Goal: Contribute content

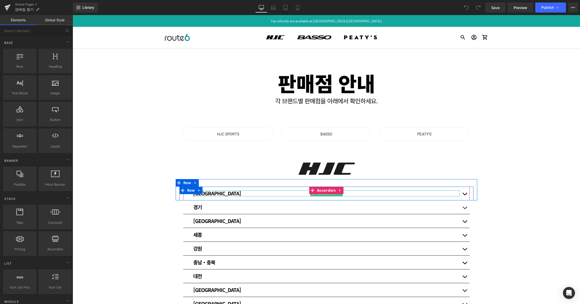
click at [419, 193] on div "[GEOGRAPHIC_DATA]" at bounding box center [326, 194] width 266 height 6
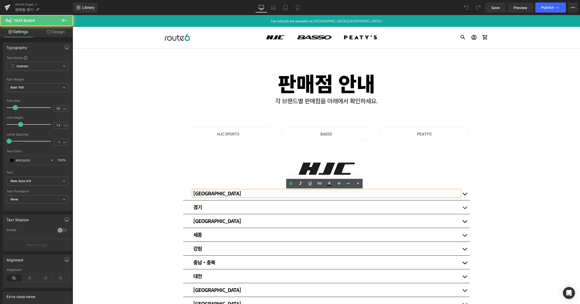
click at [413, 194] on div "[GEOGRAPHIC_DATA]" at bounding box center [326, 194] width 266 height 6
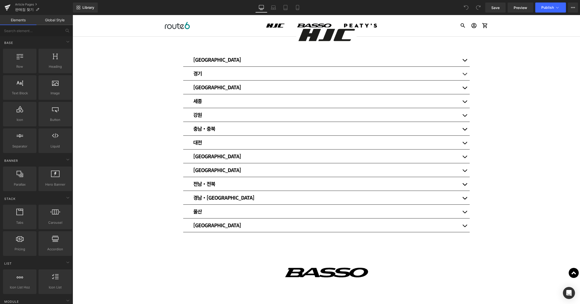
scroll to position [67, 0]
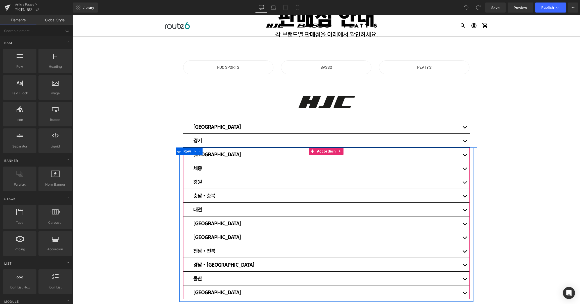
click at [463, 155] on button "button" at bounding box center [464, 155] width 10 height 14
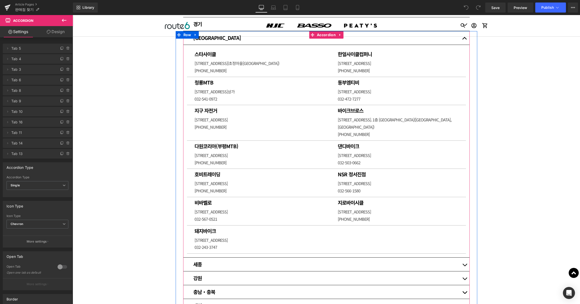
scroll to position [184, 0]
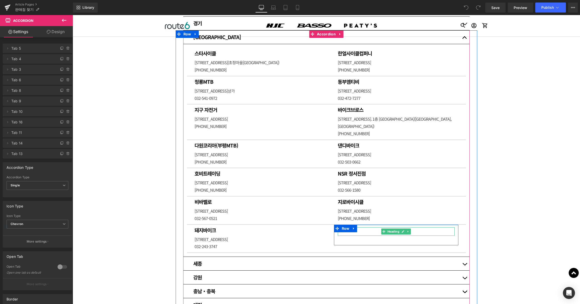
click at [368, 228] on h1 at bounding box center [396, 231] width 117 height 6
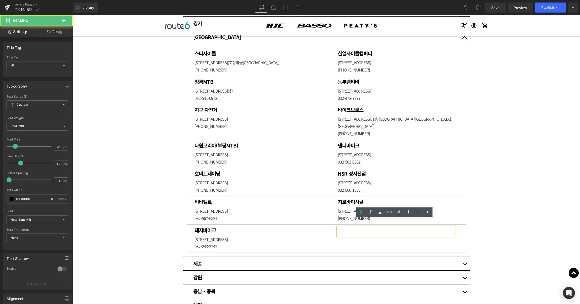
click at [364, 228] on h1 at bounding box center [396, 231] width 117 height 6
paste div
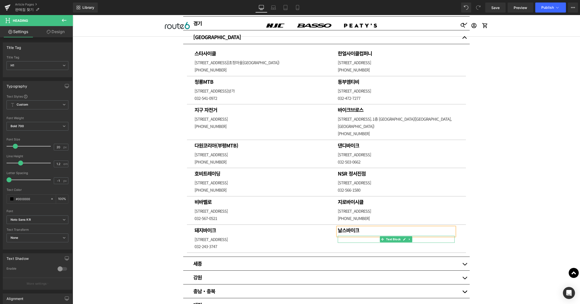
click at [349, 236] on p at bounding box center [396, 239] width 117 height 7
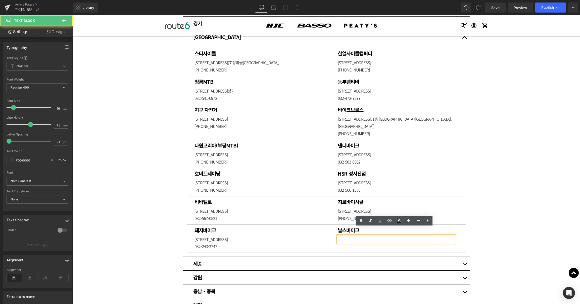
click at [348, 236] on p at bounding box center [396, 239] width 117 height 7
paste div
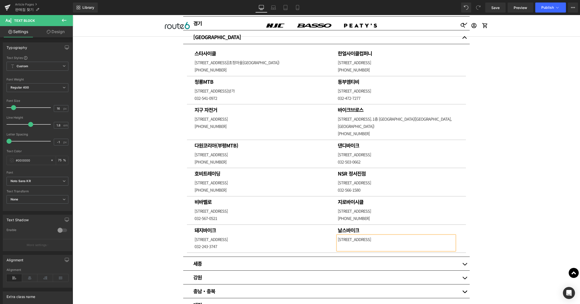
click at [371, 243] on p at bounding box center [396, 246] width 117 height 7
click at [506, 198] on div "판매점 안내 Heading 각 브랜드별 판매점을 아래에서 확인하세요. Heading Row Row HJC SPORTS Button BASSO …" at bounding box center [326, 288] width 507 height 848
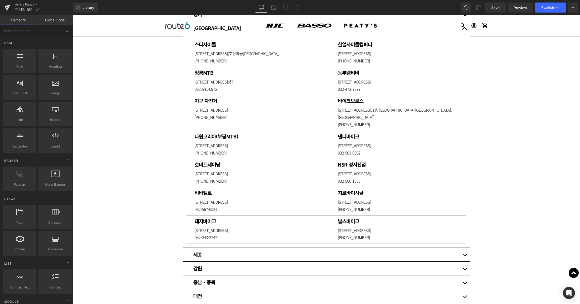
scroll to position [201, 0]
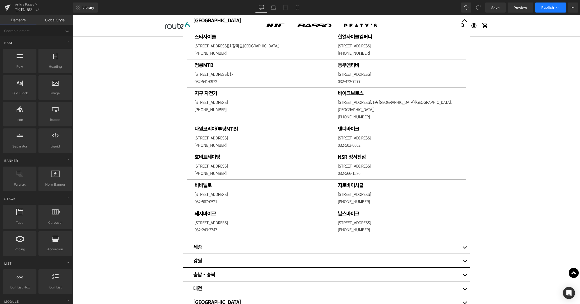
click at [547, 7] on span "Publish" at bounding box center [547, 8] width 13 height 4
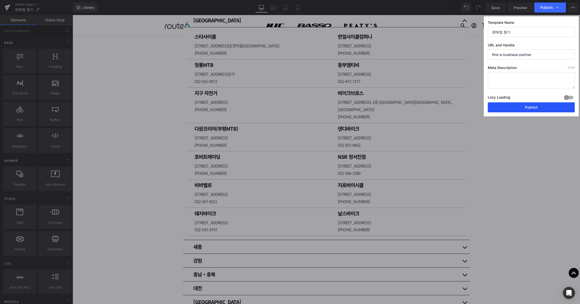
click at [522, 106] on button "Publish" at bounding box center [530, 107] width 87 height 10
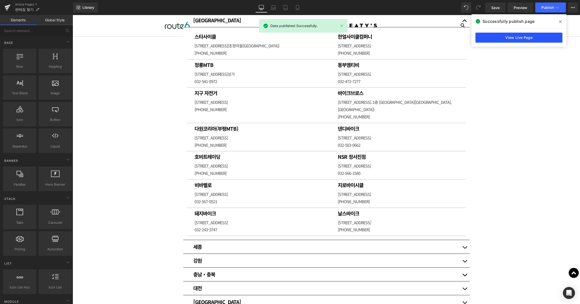
click at [537, 40] on link "View Live Page" at bounding box center [518, 38] width 87 height 10
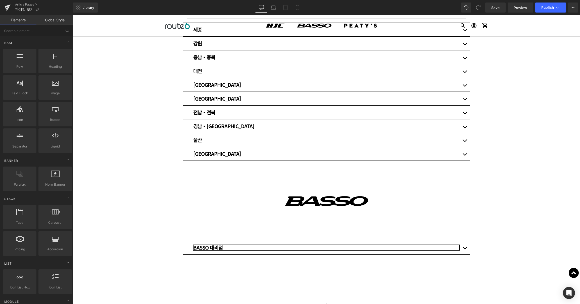
scroll to position [435, 0]
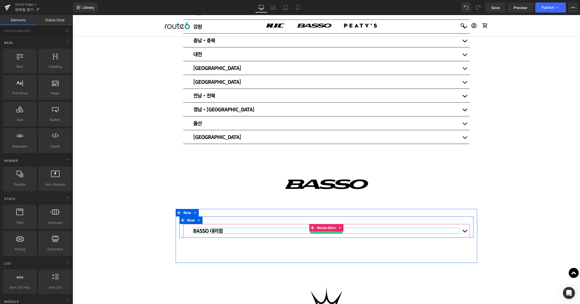
click at [425, 228] on div "BASSO 대리점" at bounding box center [326, 231] width 266 height 6
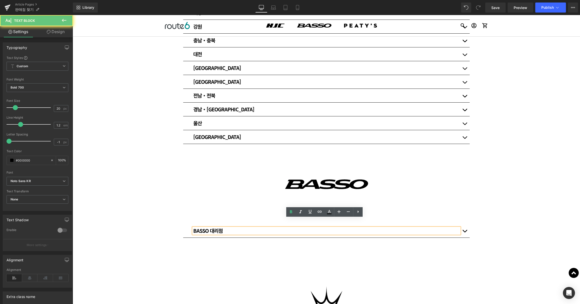
click at [411, 228] on div "BASSO 대리점" at bounding box center [326, 231] width 266 height 6
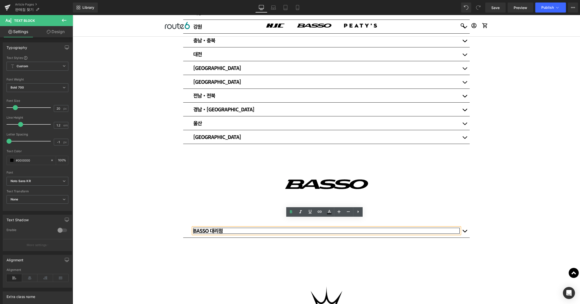
click at [465, 224] on button "button" at bounding box center [464, 231] width 10 height 14
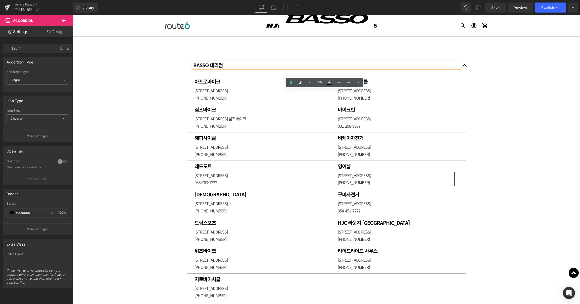
scroll to position [603, 0]
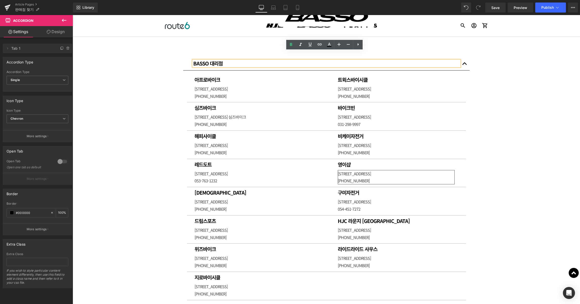
click at [361, 177] on p "[PHONE_NUMBER]" at bounding box center [396, 180] width 117 height 7
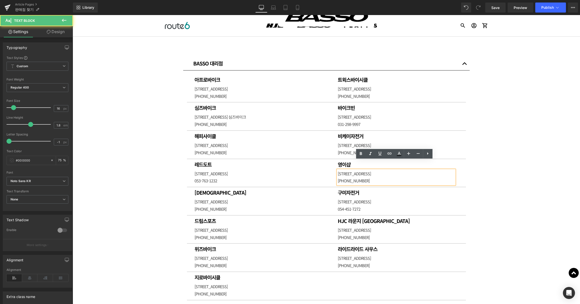
click at [366, 170] on p "[STREET_ADDRESS]" at bounding box center [396, 173] width 117 height 7
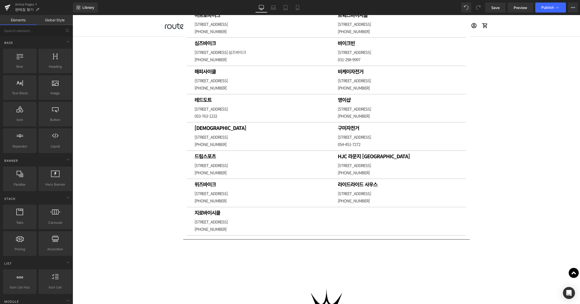
scroll to position [670, 0]
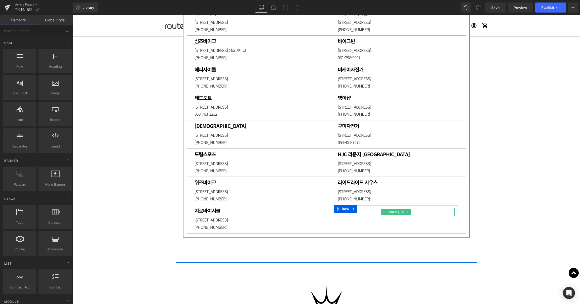
drag, startPoint x: 372, startPoint y: 203, endPoint x: 365, endPoint y: 203, distance: 7.0
click at [372, 208] on h1 at bounding box center [396, 211] width 117 height 6
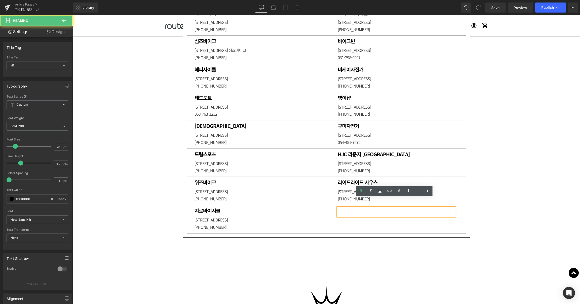
click at [359, 208] on h1 at bounding box center [396, 211] width 117 height 6
paste div
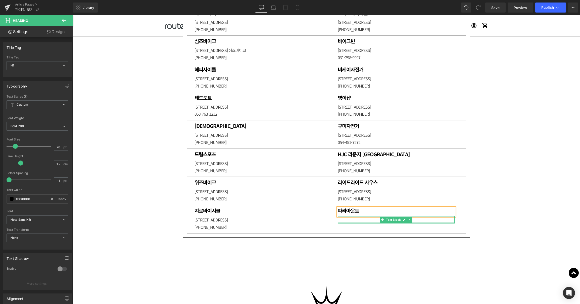
click at [349, 216] on p at bounding box center [396, 219] width 117 height 7
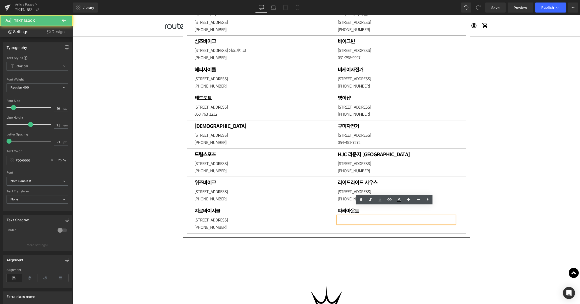
click at [349, 216] on p at bounding box center [396, 219] width 117 height 7
paste div
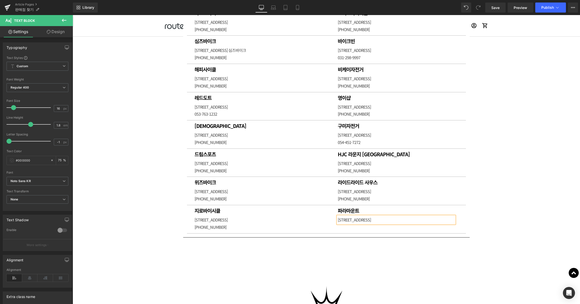
click at [421, 216] on p "[STREET_ADDRESS]" at bounding box center [396, 219] width 117 height 7
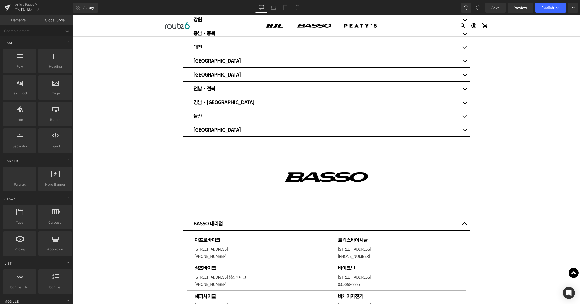
scroll to position [0, 0]
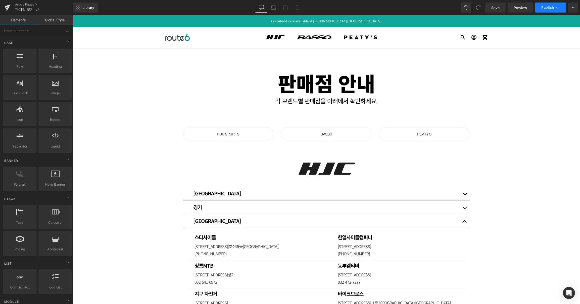
click at [552, 6] on span "Publish" at bounding box center [547, 8] width 13 height 4
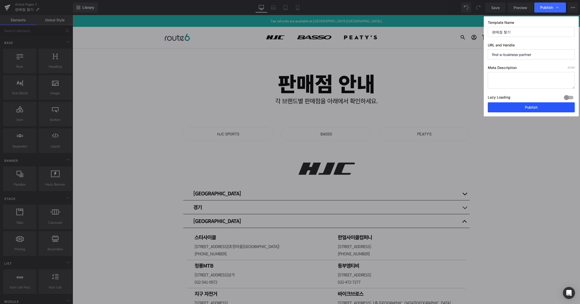
click at [529, 104] on button "Publish" at bounding box center [530, 107] width 87 height 10
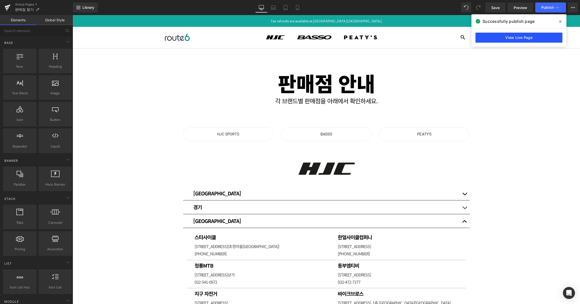
click at [508, 38] on link "View Live Page" at bounding box center [518, 38] width 87 height 10
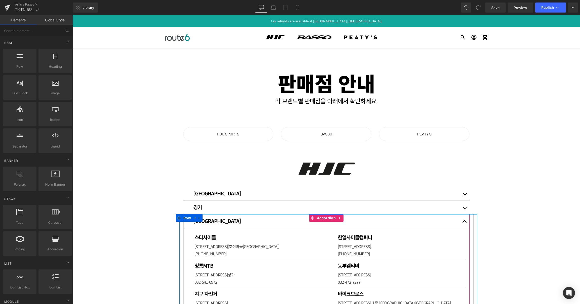
click at [464, 220] on button "button" at bounding box center [464, 221] width 10 height 14
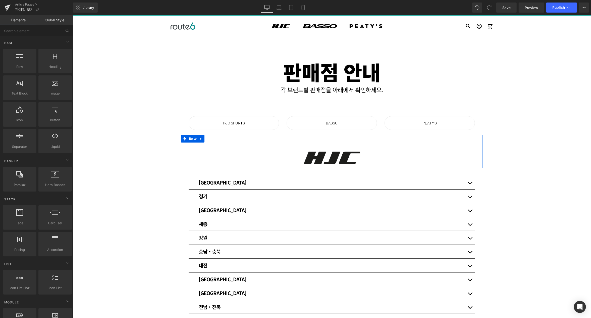
scroll to position [17, 0]
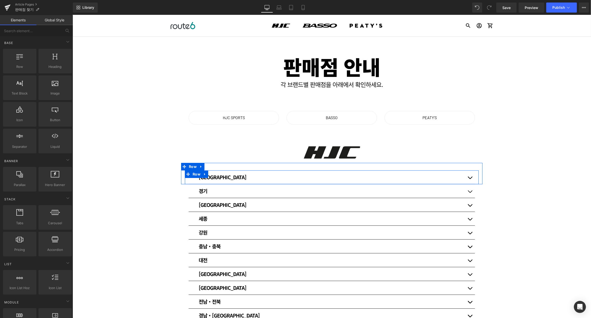
click at [469, 176] on button "button" at bounding box center [470, 177] width 10 height 14
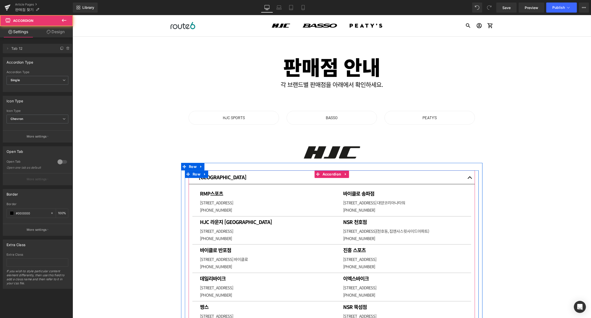
click at [469, 176] on button "button" at bounding box center [470, 177] width 10 height 14
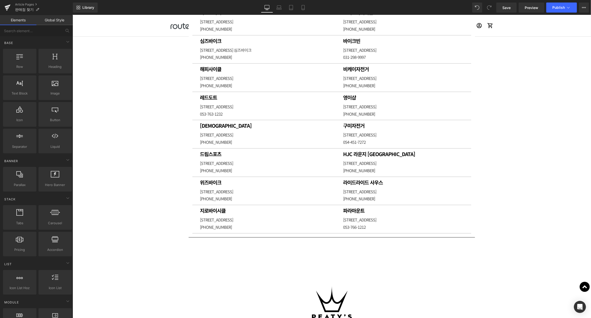
scroll to position [502, 0]
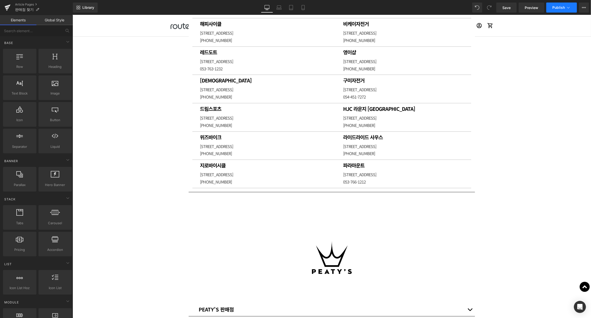
click at [557, 10] on button "Publish" at bounding box center [561, 8] width 31 height 10
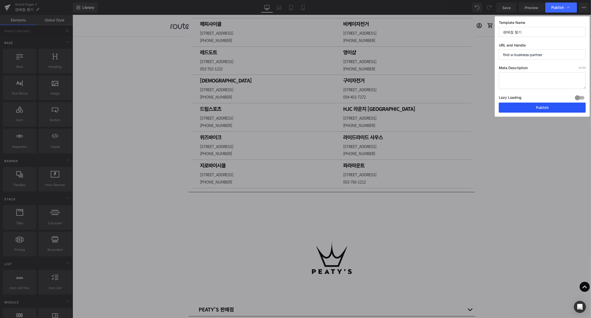
click at [558, 104] on button "Publish" at bounding box center [542, 107] width 87 height 10
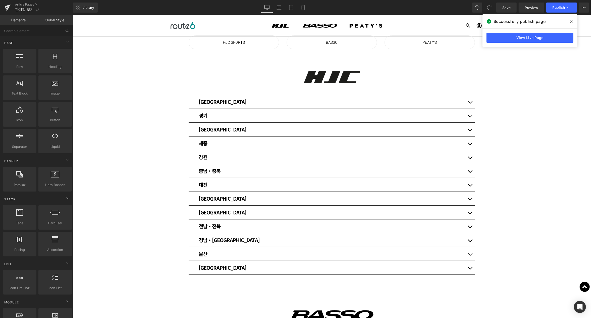
scroll to position [17, 0]
